Goal: Transaction & Acquisition: Purchase product/service

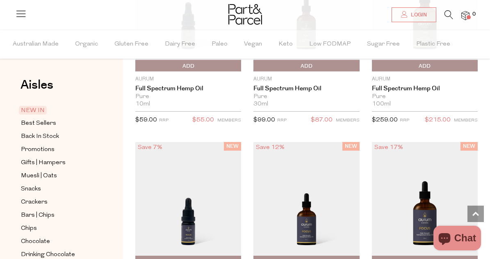
scroll to position [746, 0]
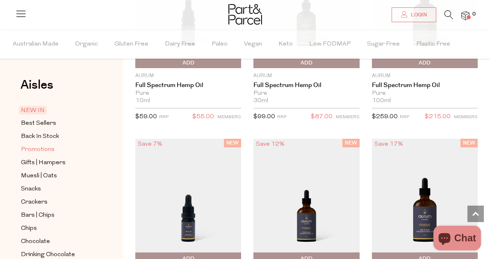
click at [37, 148] on span "Promotions" at bounding box center [38, 150] width 34 height 10
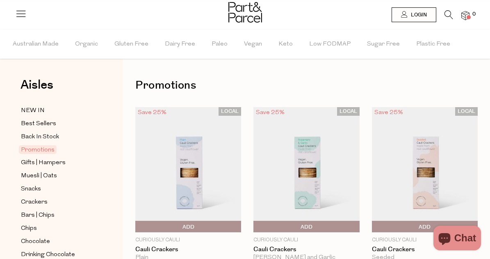
click at [449, 16] on icon at bounding box center [449, 14] width 9 height 9
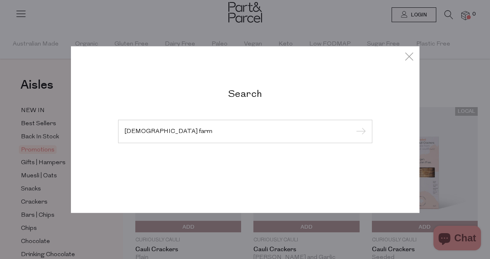
type input "church farm"
click at [354, 126] on input "submit" at bounding box center [360, 132] width 12 height 12
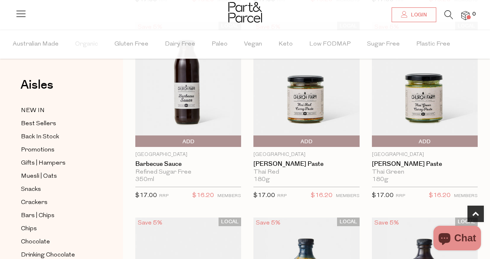
scroll to position [262, 0]
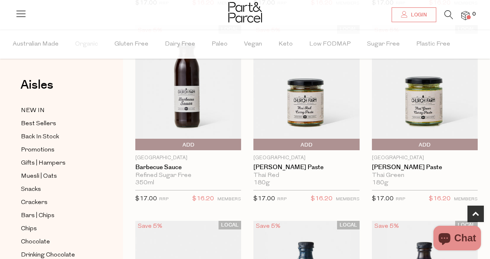
click at [413, 111] on img at bounding box center [425, 87] width 106 height 125
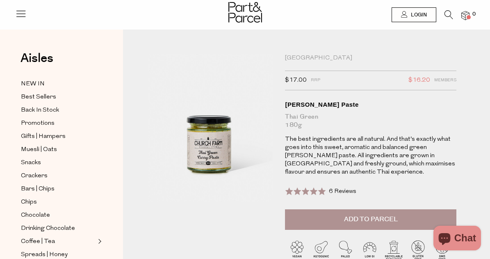
click at [449, 14] on icon at bounding box center [449, 14] width 9 height 9
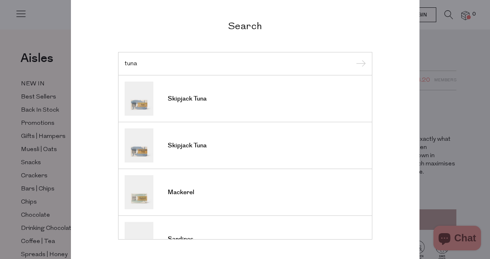
type input "tuna"
click at [354, 58] on input "submit" at bounding box center [360, 64] width 12 height 12
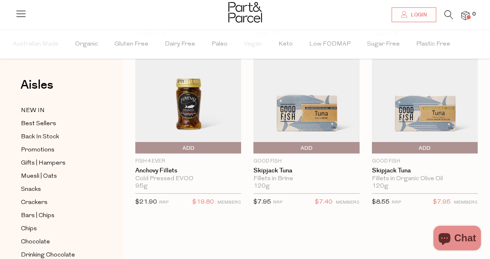
scroll to position [63, 0]
click at [318, 121] on img at bounding box center [306, 90] width 106 height 125
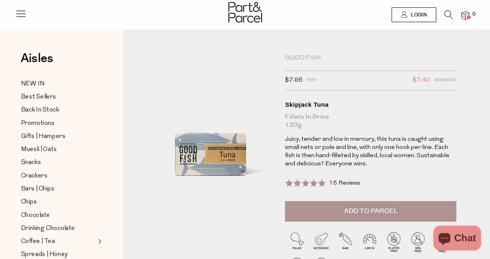
click at [449, 16] on icon at bounding box center [449, 14] width 9 height 9
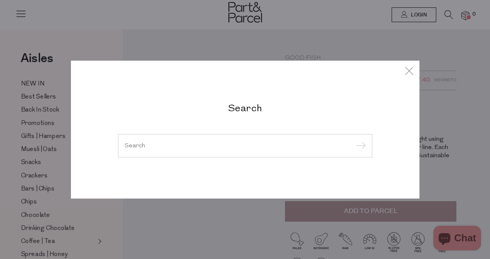
click at [195, 147] on input "search" at bounding box center [245, 145] width 241 height 6
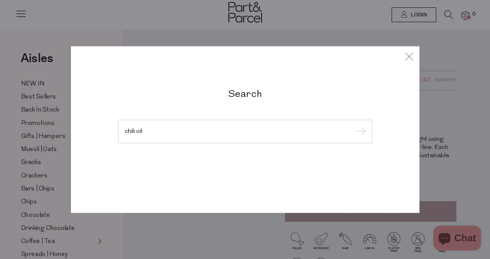
type input "chili oil"
click at [354, 126] on input "submit" at bounding box center [360, 132] width 12 height 12
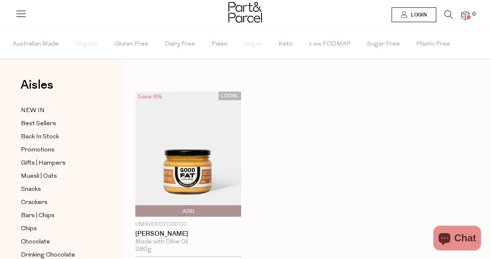
click at [449, 16] on icon at bounding box center [449, 14] width 9 height 9
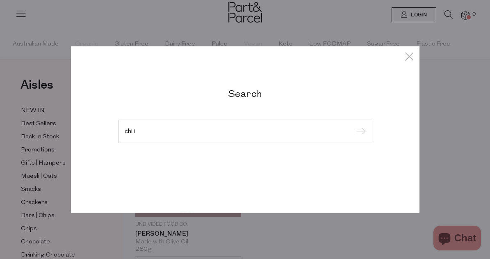
type input "chili"
click at [354, 126] on input "submit" at bounding box center [360, 132] width 12 height 12
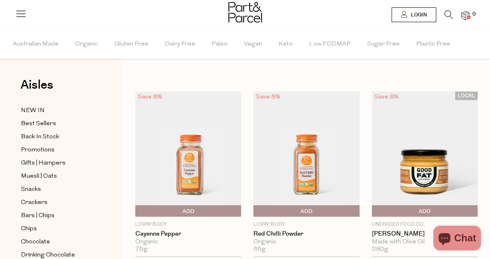
click at [449, 12] on icon at bounding box center [449, 14] width 9 height 9
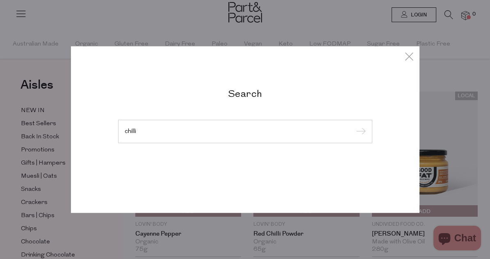
type input "chilli"
click at [354, 126] on input "submit" at bounding box center [360, 132] width 12 height 12
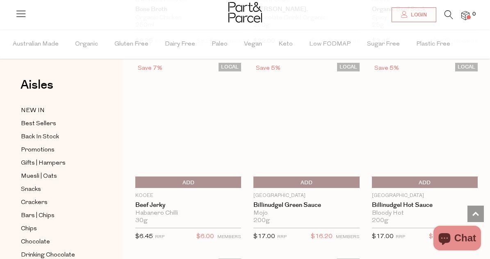
scroll to position [2983, 0]
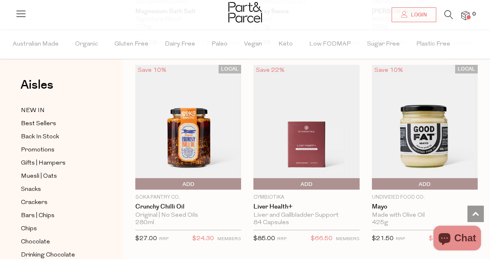
scroll to position [837, 0]
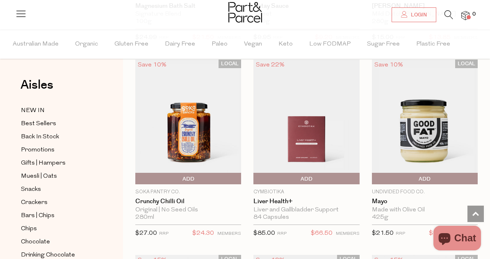
click at [447, 13] on icon at bounding box center [449, 14] width 9 height 9
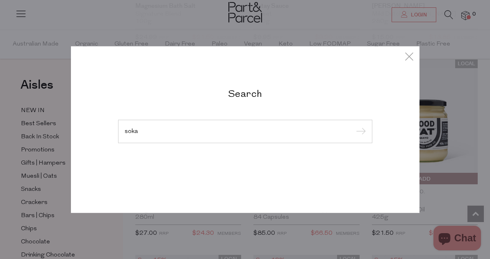
type input "soka"
click at [354, 126] on input "submit" at bounding box center [360, 132] width 12 height 12
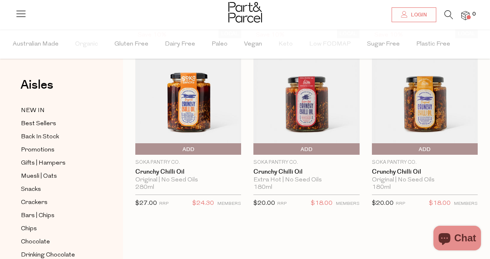
scroll to position [57, 0]
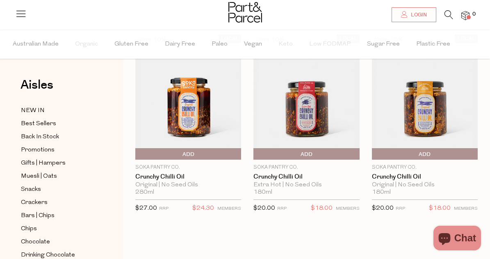
click at [425, 110] on img at bounding box center [425, 96] width 106 height 125
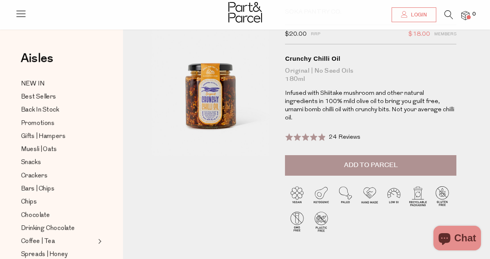
scroll to position [35, 0]
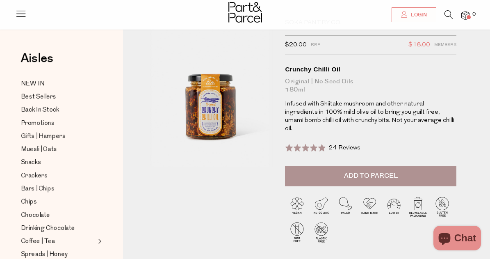
click at [466, 16] on img at bounding box center [465, 15] width 8 height 9
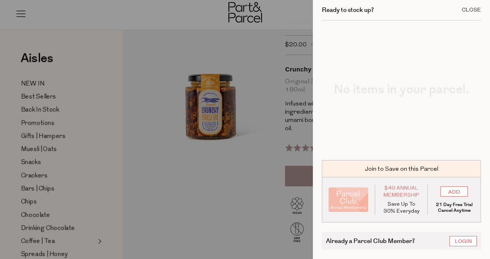
click at [470, 9] on div "Close" at bounding box center [471, 9] width 19 height 5
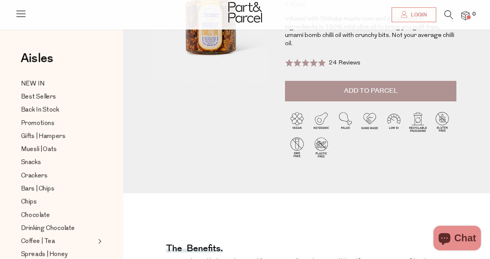
scroll to position [0, 0]
